Goal: Information Seeking & Learning: Find specific fact

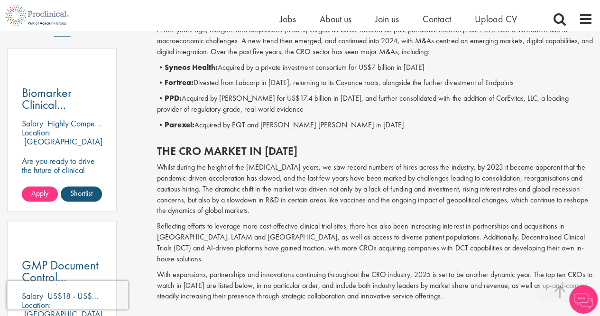
scroll to position [569, 0]
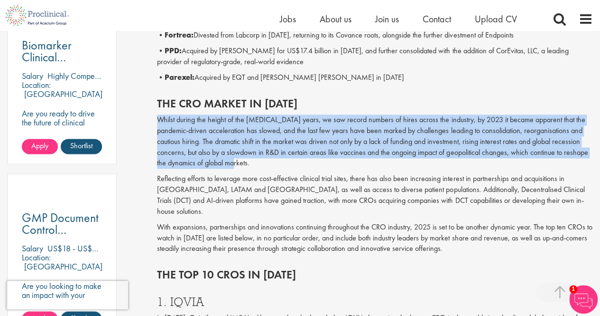
drag, startPoint x: 157, startPoint y: 121, endPoint x: 251, endPoint y: 167, distance: 105.0
click at [251, 167] on p "Whilst during the height of the [MEDICAL_DATA] years, we saw record numbers of …" at bounding box center [375, 141] width 436 height 54
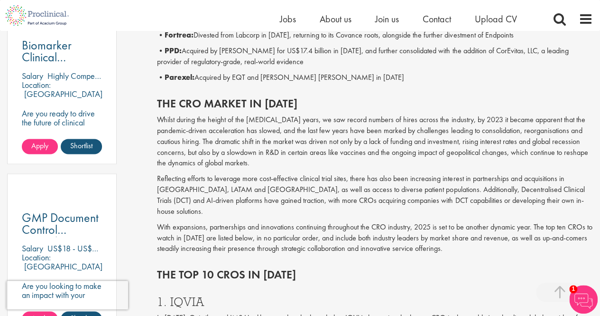
click at [227, 189] on p "Reflecting efforts to leverage more cost-effective clinical trial sites, there …" at bounding box center [375, 194] width 436 height 43
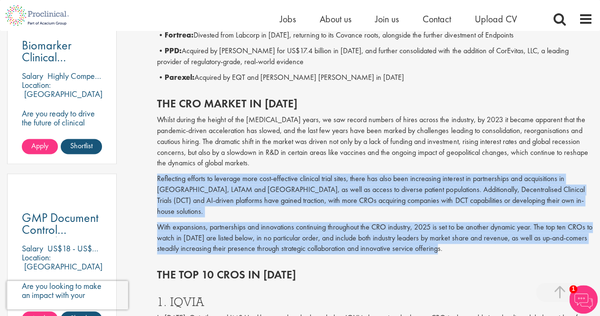
drag, startPoint x: 157, startPoint y: 177, endPoint x: 450, endPoint y: 242, distance: 299.9
click at [450, 242] on div "The CRO market in [DATE] Whilst during the height of the [MEDICAL_DATA] years, …" at bounding box center [375, 173] width 450 height 171
click at [223, 169] on div "The CRO market in [DATE] Whilst during the height of the [MEDICAL_DATA] years, …" at bounding box center [375, 173] width 450 height 171
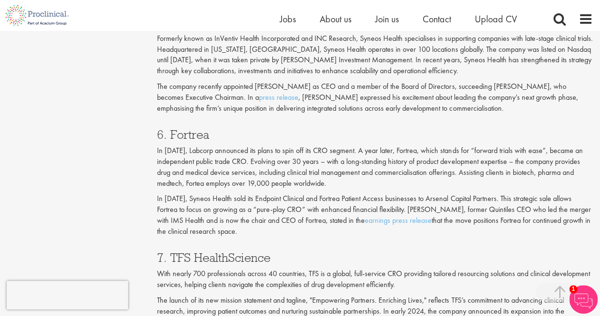
scroll to position [1755, 0]
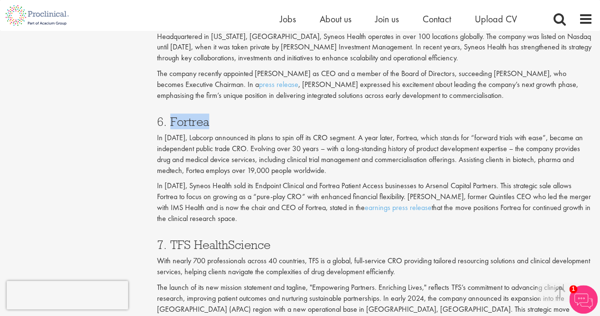
drag, startPoint x: 170, startPoint y: 88, endPoint x: 209, endPoint y: 93, distance: 39.3
click at [209, 115] on h3 "6. Fortrea" at bounding box center [375, 121] width 436 height 12
copy h3 "Fortrea"
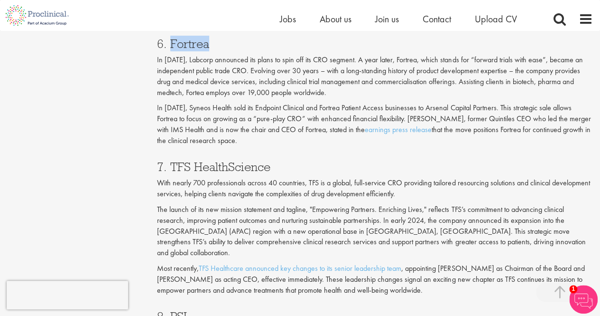
scroll to position [1850, 0]
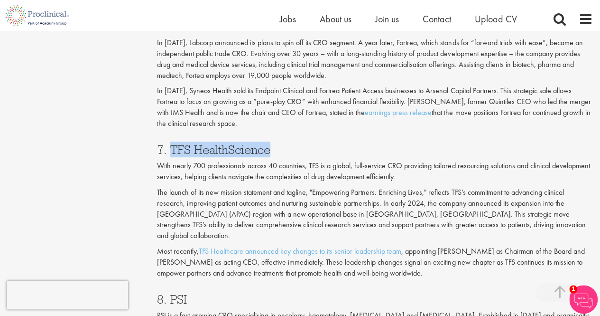
drag, startPoint x: 171, startPoint y: 114, endPoint x: 277, endPoint y: 116, distance: 105.8
click at [277, 143] on h3 "7. TFS HealthScience" at bounding box center [375, 149] width 436 height 12
copy h3 "TFS HealthScience"
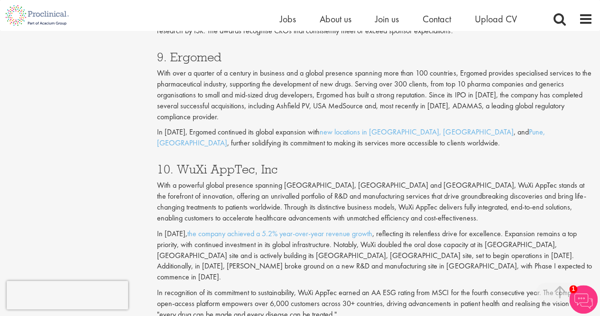
scroll to position [2230, 0]
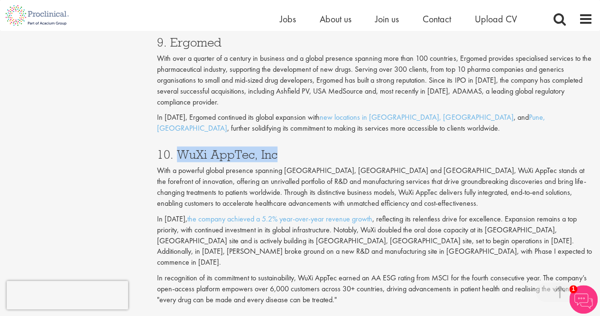
drag, startPoint x: 178, startPoint y: 108, endPoint x: 277, endPoint y: 110, distance: 98.7
click at [277, 148] on h3 "10. WuXi AppTec, Inc" at bounding box center [375, 154] width 436 height 12
copy h3 "WuXi AppTec, Inc"
